Goal: Information Seeking & Learning: Check status

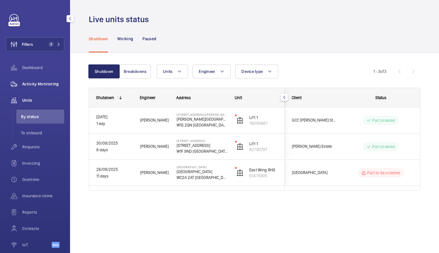
click at [53, 85] on span "Activity Monitoring" at bounding box center [43, 84] width 42 height 6
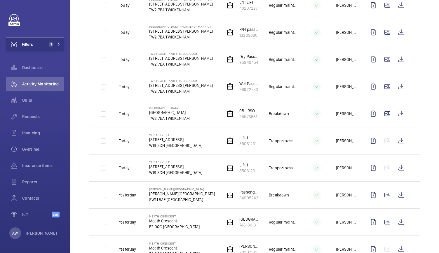
scroll to position [462, 0]
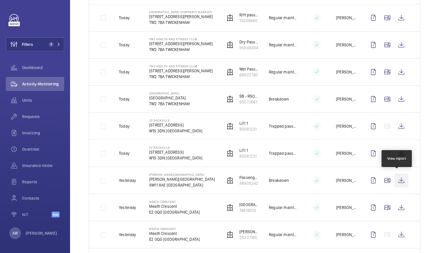
click at [398, 179] on wm-front-icon-button at bounding box center [401, 181] width 14 height 14
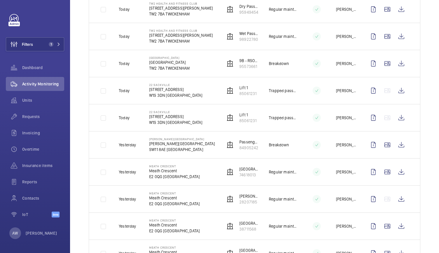
scroll to position [499, 0]
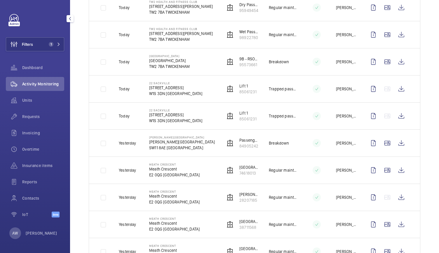
click at [34, 83] on span "Activity Monitoring" at bounding box center [43, 84] width 42 height 6
click at [27, 114] on span "Requests" at bounding box center [43, 117] width 42 height 6
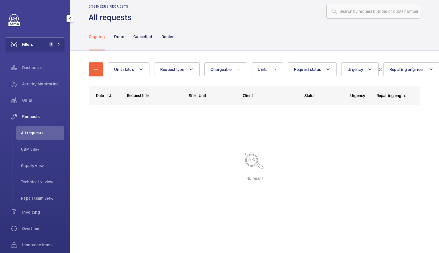
scroll to position [10, 0]
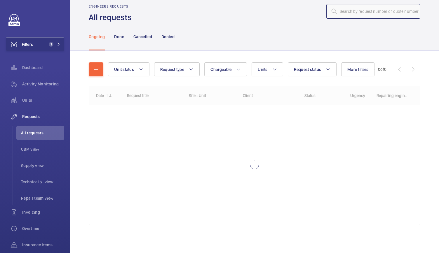
click at [353, 8] on input "text" at bounding box center [373, 11] width 94 height 15
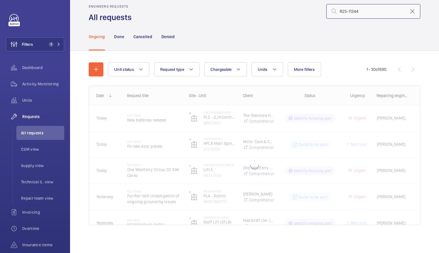
type input "R25-11344"
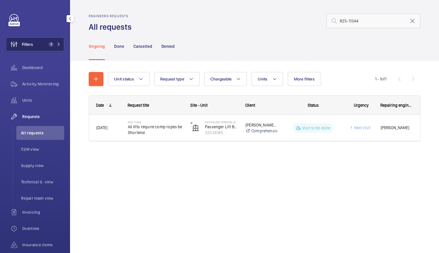
click at [41, 42] on button "Filters 1" at bounding box center [35, 44] width 58 height 14
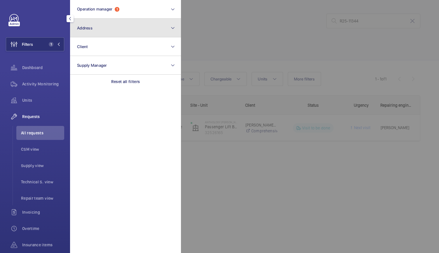
click at [109, 22] on button "Address" at bounding box center [125, 28] width 111 height 19
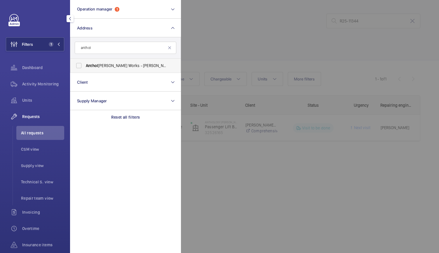
type input "anthol"
click at [93, 61] on label "Anthol ogy [PERSON_NAME][GEOGRAPHIC_DATA] - [PERSON_NAME][GEOGRAPHIC_DATA]" at bounding box center [120, 66] width 101 height 14
click at [85, 61] on input "Anthol ogy [PERSON_NAME][GEOGRAPHIC_DATA] - [PERSON_NAME][GEOGRAPHIC_DATA]" at bounding box center [79, 66] width 12 height 12
checkbox input "true"
click at [228, 49] on div at bounding box center [400, 126] width 439 height 253
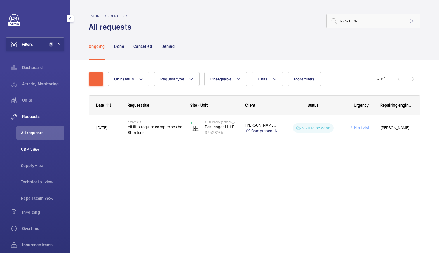
click at [43, 149] on span "CSM view" at bounding box center [42, 149] width 43 height 6
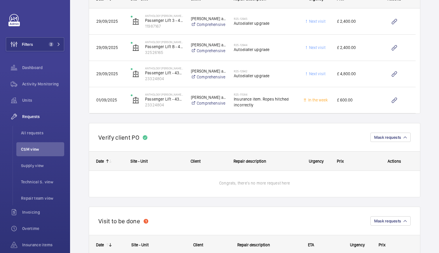
scroll to position [189, 0]
click at [32, 135] on span "All requests" at bounding box center [42, 133] width 43 height 6
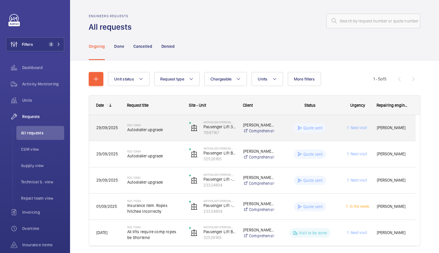
scroll to position [21, 0]
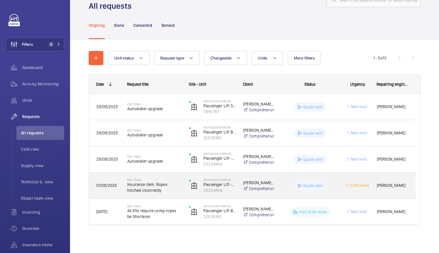
click at [162, 190] on span "Insurance item. Ropes hitched incorrectly" at bounding box center [154, 188] width 54 height 12
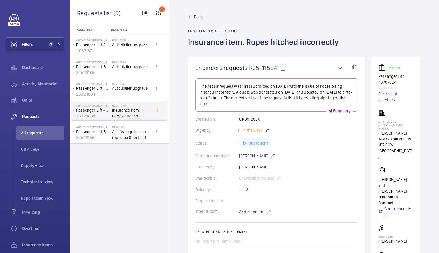
click at [280, 69] on mat-icon at bounding box center [283, 67] width 7 height 7
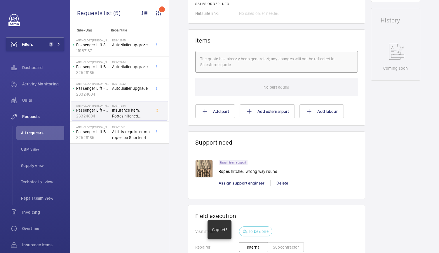
scroll to position [314, 0]
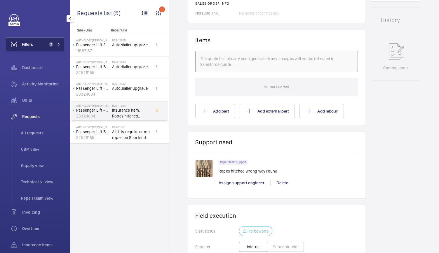
click at [46, 41] on button "Filters 2" at bounding box center [35, 44] width 58 height 14
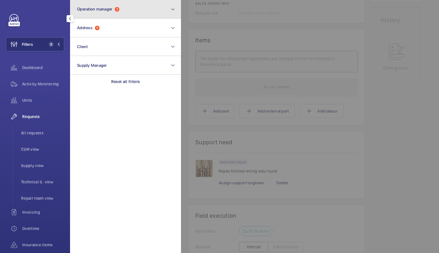
click at [121, 3] on button "Operation manager 1" at bounding box center [125, 9] width 111 height 19
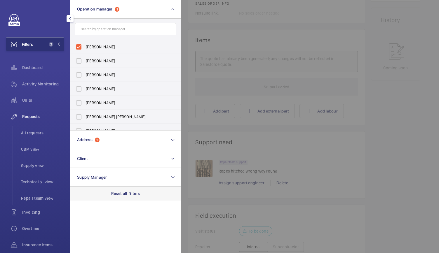
click at [122, 194] on p "Reset all filters" at bounding box center [125, 194] width 29 height 6
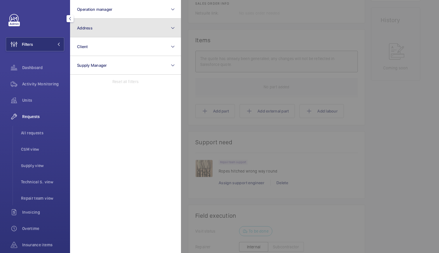
click at [113, 28] on button "Address" at bounding box center [125, 28] width 111 height 19
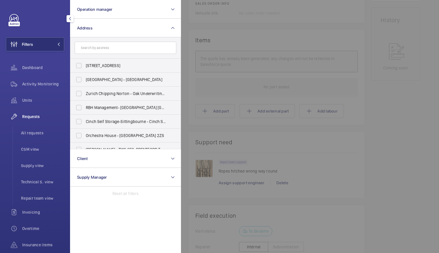
click at [97, 48] on input "text" at bounding box center [125, 48] width 101 height 12
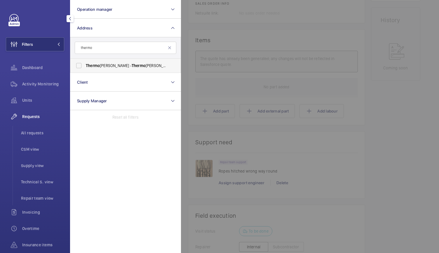
type input "thermo"
click at [91, 65] on span "Thermo" at bounding box center [93, 65] width 14 height 5
click at [85, 65] on input "Thermo [PERSON_NAME] - Thermo [PERSON_NAME] Scientific, [PERSON_NAME] RH10 9NQ" at bounding box center [79, 66] width 12 height 12
checkbox input "true"
click at [45, 87] on div "Activity Monitoring" at bounding box center [35, 84] width 58 height 14
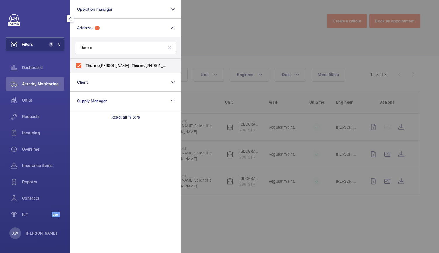
click at [227, 35] on div at bounding box center [400, 126] width 439 height 253
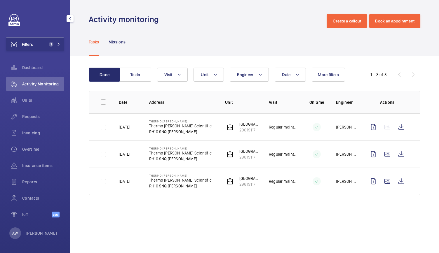
click at [56, 37] on div "Filters 1 Dashboard Activity Monitoring Units Requests Invoicing Overtime Insur…" at bounding box center [35, 119] width 58 height 210
click at [56, 41] on button "Filters 1" at bounding box center [35, 44] width 58 height 14
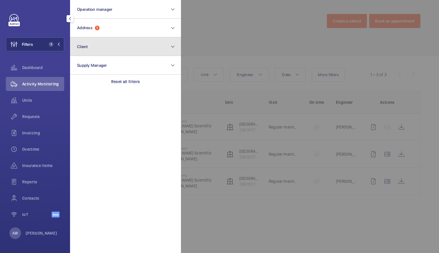
click at [101, 46] on button "Client" at bounding box center [125, 46] width 111 height 19
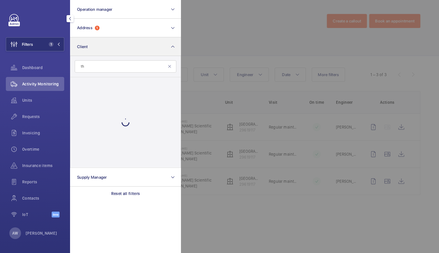
type input "t"
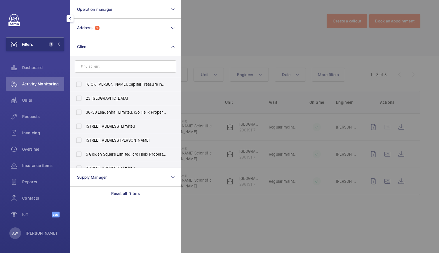
click at [268, 22] on div at bounding box center [400, 126] width 439 height 253
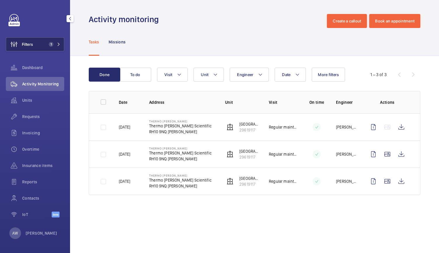
click at [56, 43] on span "1" at bounding box center [53, 44] width 14 height 5
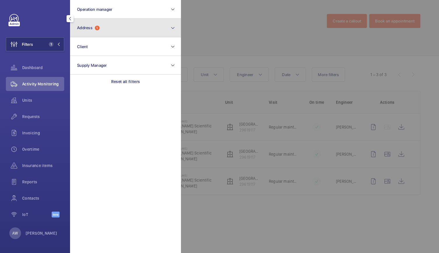
click at [106, 24] on button "Address 1" at bounding box center [125, 28] width 111 height 19
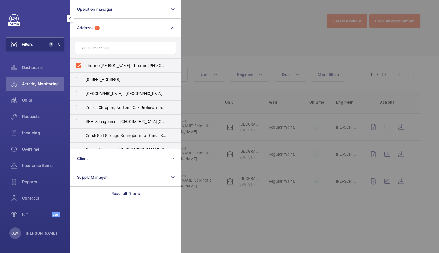
click at [94, 48] on input "text" at bounding box center [125, 48] width 101 height 12
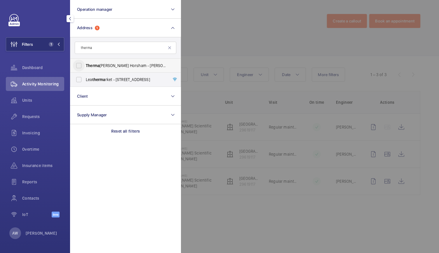
type input "therma"
click at [81, 66] on input "[PERSON_NAME] Horsham - [PERSON_NAME][STREET_ADDRESS]" at bounding box center [79, 66] width 12 height 12
checkbox input "true"
click at [223, 29] on div at bounding box center [400, 126] width 439 height 253
